Goal: Task Accomplishment & Management: Complete application form

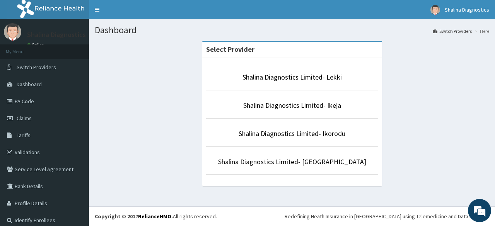
scroll to position [7, 0]
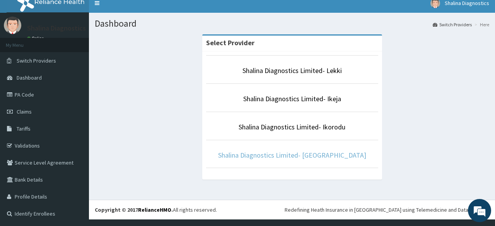
click at [326, 156] on link "Shalina Diagnostics Limited- [GEOGRAPHIC_DATA]" at bounding box center [292, 155] width 148 height 9
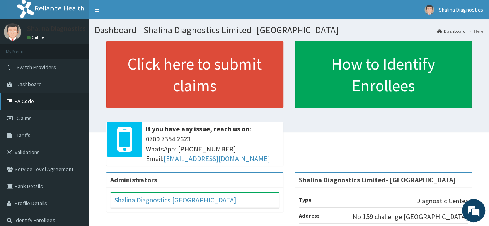
click at [22, 103] on link "PA Code" at bounding box center [44, 101] width 89 height 17
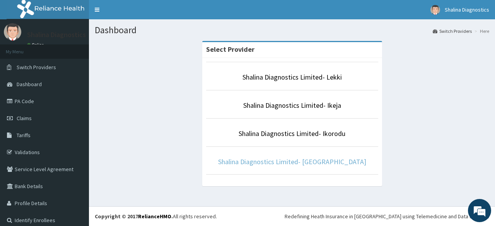
click at [320, 157] on link "Shalina Diagnostics Limited- [GEOGRAPHIC_DATA]" at bounding box center [292, 161] width 148 height 9
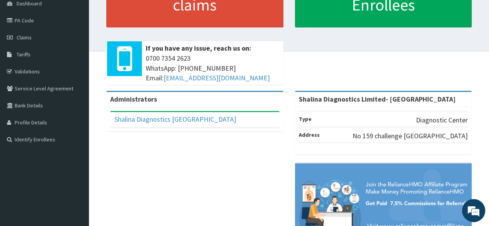
scroll to position [82, 0]
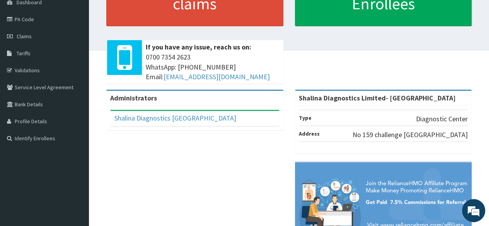
drag, startPoint x: 488, startPoint y: 139, endPoint x: 481, endPoint y: 99, distance: 40.5
click at [481, 99] on div "R EL Toggle navigation Shalina Diagnostics Shalina Diagnostics - cs.nigeria@sha…" at bounding box center [244, 97] width 489 height 358
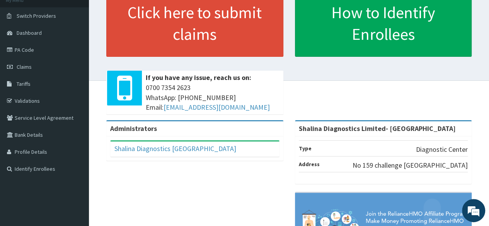
scroll to position [55, 0]
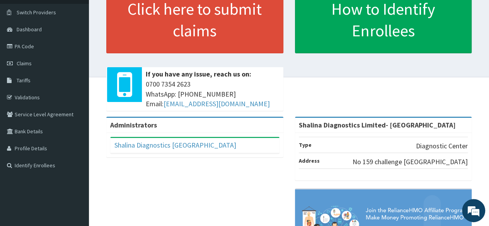
click at [192, 189] on div "Administrators Shalina Diagnostics Port harcourt Full Name Shalina Diagnostics …" at bounding box center [289, 203] width 388 height 173
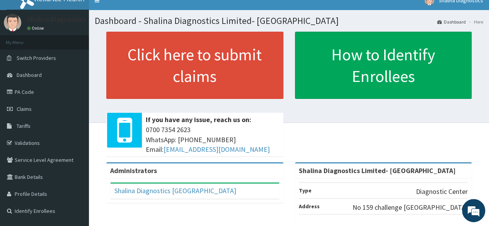
scroll to position [0, 0]
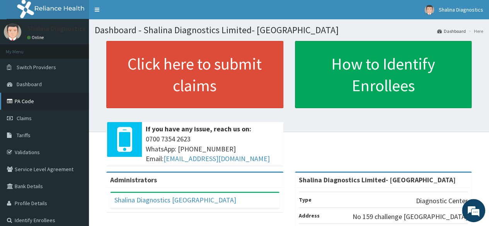
click at [30, 99] on link "PA Code" at bounding box center [44, 101] width 89 height 17
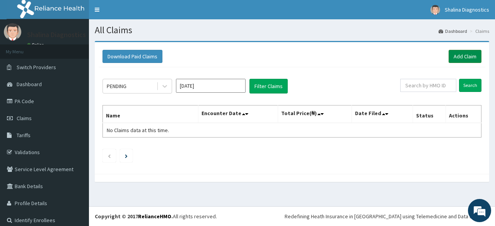
click at [458, 56] on link "Add Claim" at bounding box center [464, 56] width 33 height 13
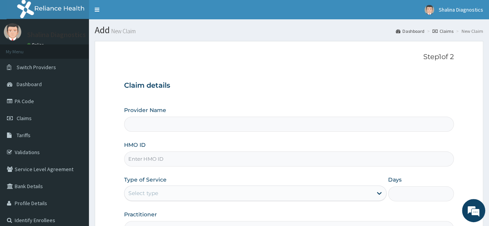
type input "Shalina Diagnostics Limited- [GEOGRAPHIC_DATA]"
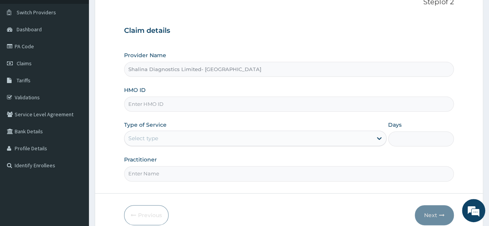
scroll to position [63, 0]
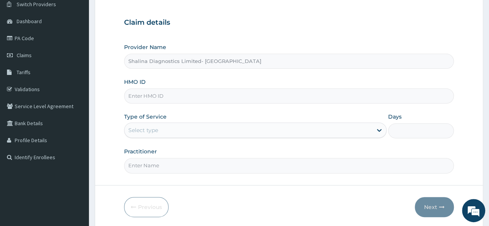
click at [341, 95] on input "HMO ID" at bounding box center [289, 96] width 330 height 15
type input "SFL/10342/A"
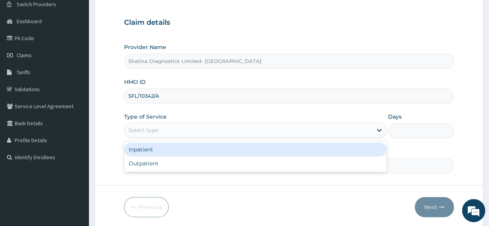
click at [183, 128] on div "Select type" at bounding box center [248, 130] width 248 height 12
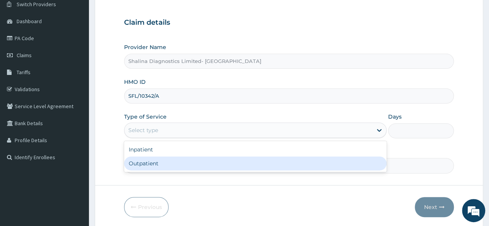
click at [176, 165] on div "Outpatient" at bounding box center [255, 164] width 262 height 14
type input "1"
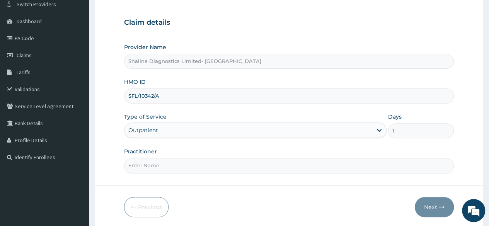
click at [163, 167] on input "Practitioner" at bounding box center [289, 165] width 330 height 15
type input "DR EMMA"
click at [421, 205] on button "Next" at bounding box center [434, 207] width 39 height 20
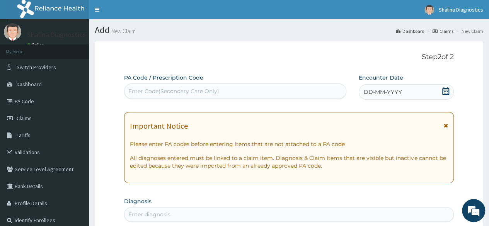
click at [264, 87] on div "Enter Code(Secondary Care Only)" at bounding box center [234, 91] width 221 height 12
paste input "PA/51F62B"
type input "PA/51F62B"
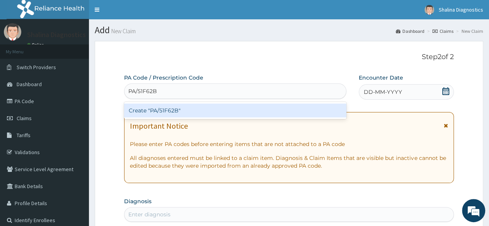
click at [217, 108] on div "Create "PA/51F62B"" at bounding box center [235, 111] width 222 height 14
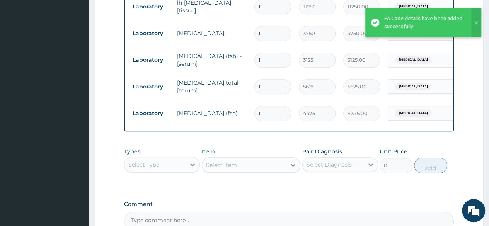
scroll to position [406, 0]
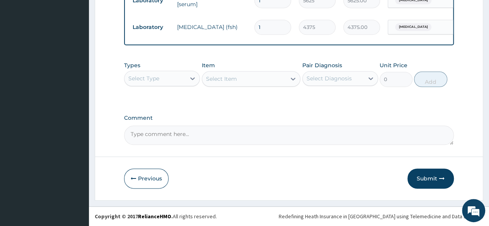
click at [204, 129] on textarea "Comment" at bounding box center [289, 135] width 330 height 19
type textarea "K"
type textarea "I"
type textarea "E"
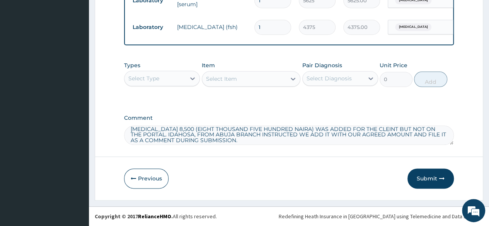
scroll to position [9, 0]
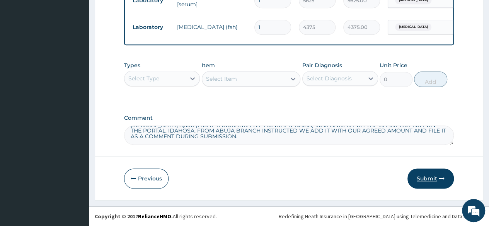
type textarea "OESTROGEN 8,500 (EIGHT THOUSAND FIVE HUNDRED NAIRA) WAS ADDED FOR THE CLEINT BU…"
click at [430, 180] on button "Submit" at bounding box center [430, 179] width 46 height 20
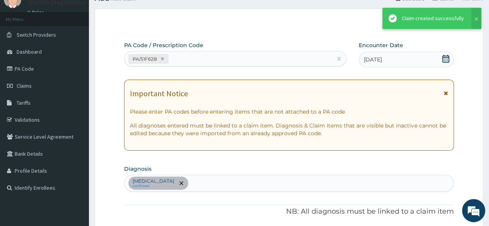
scroll to position [406, 0]
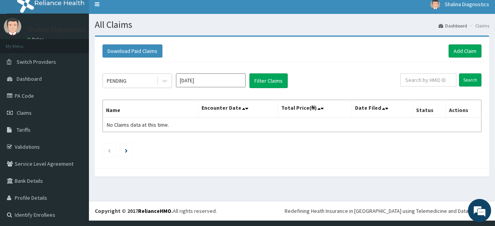
scroll to position [6, 0]
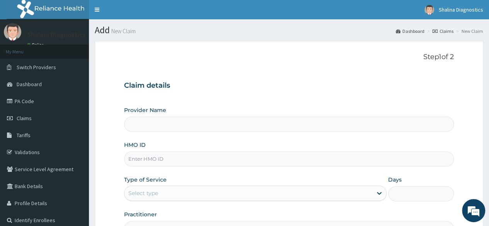
type input "Shalina Diagnostics Limited- [GEOGRAPHIC_DATA]"
